Goal: Transaction & Acquisition: Purchase product/service

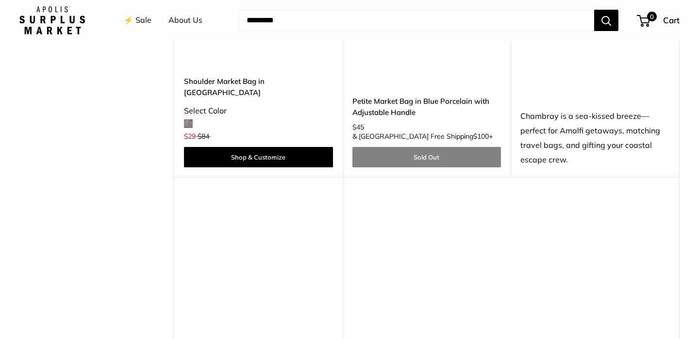
scroll to position [2882, 0]
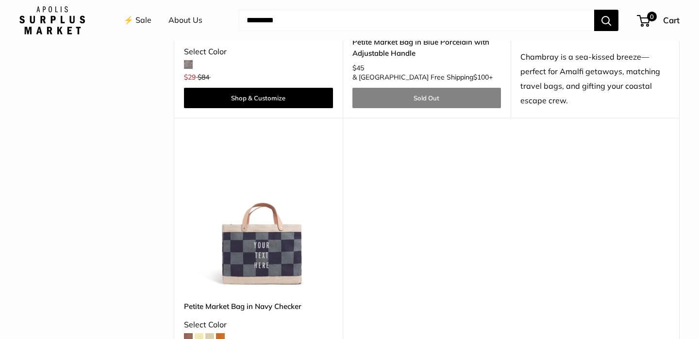
click at [188, 333] on span at bounding box center [188, 337] width 9 height 9
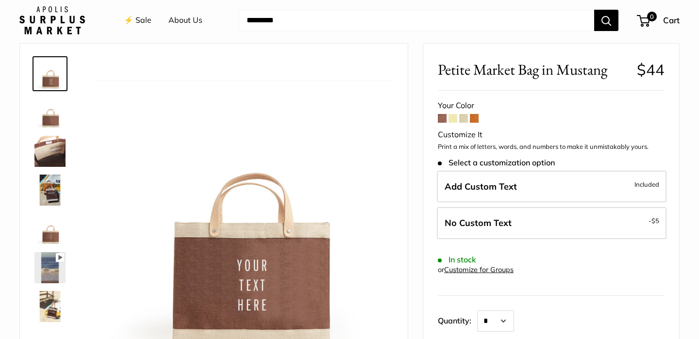
scroll to position [39, 0]
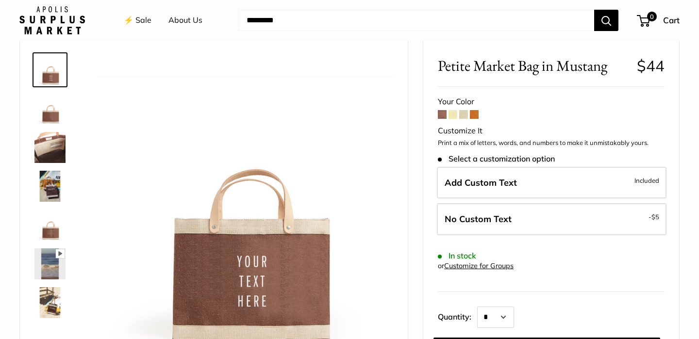
click at [454, 115] on span at bounding box center [452, 114] width 9 height 9
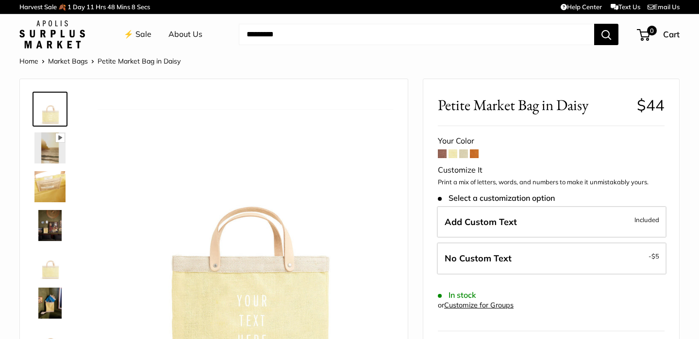
click at [465, 157] on span at bounding box center [463, 153] width 9 height 9
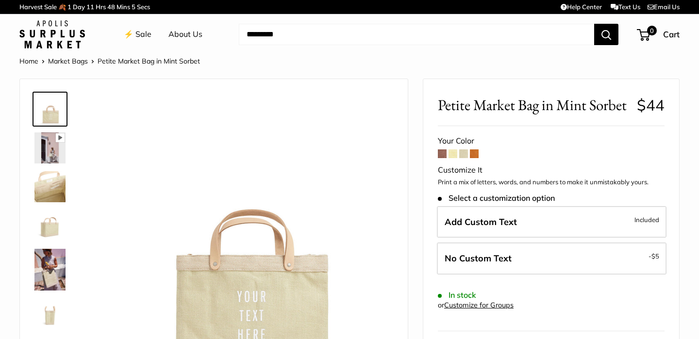
click at [475, 156] on span at bounding box center [474, 153] width 9 height 9
